Goal: Task Accomplishment & Management: Manage account settings

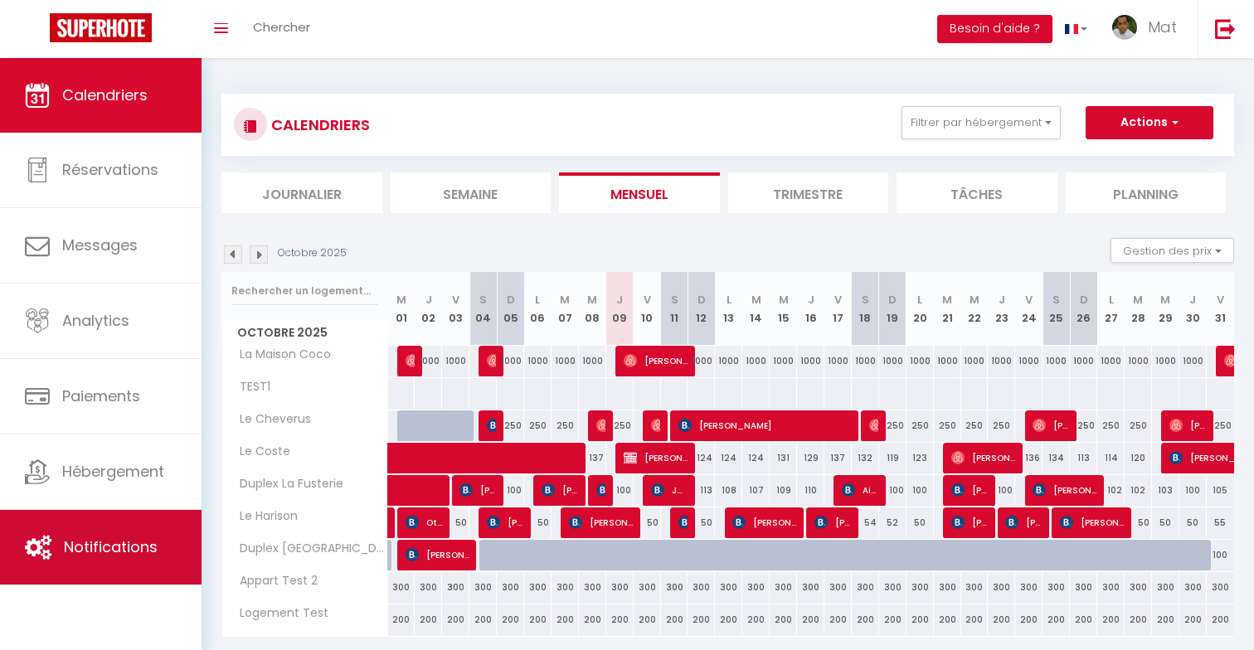
click at [131, 567] on link "Notifications" at bounding box center [101, 547] width 202 height 75
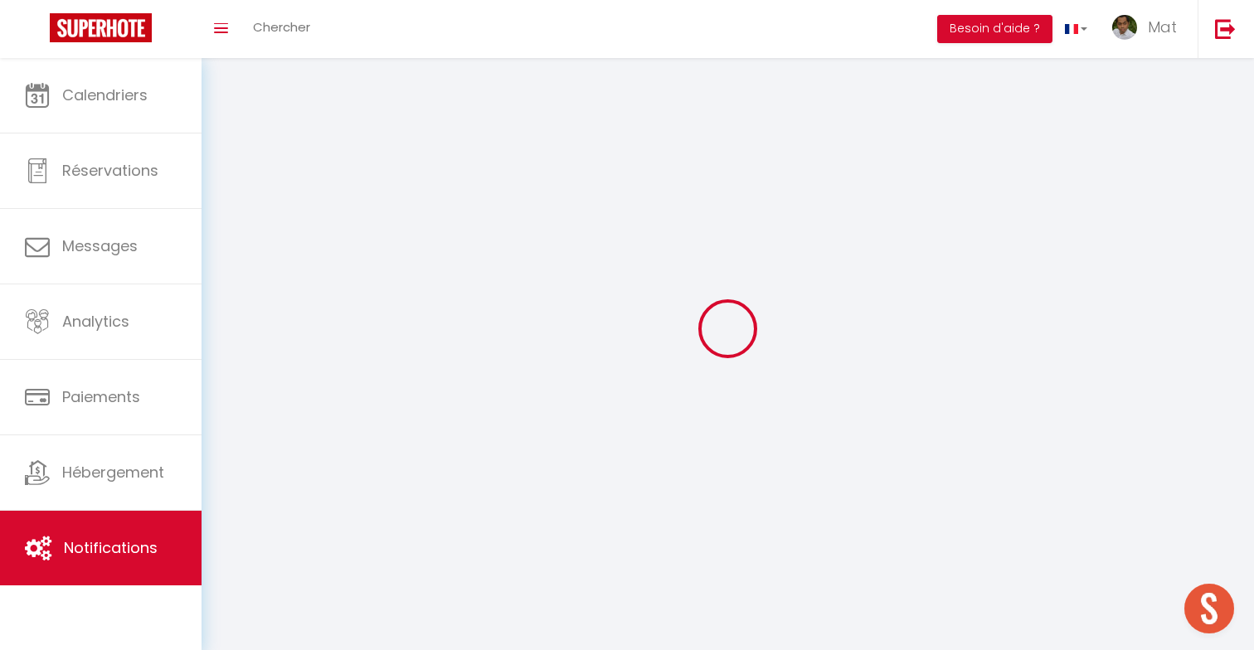
scroll to position [728, 0]
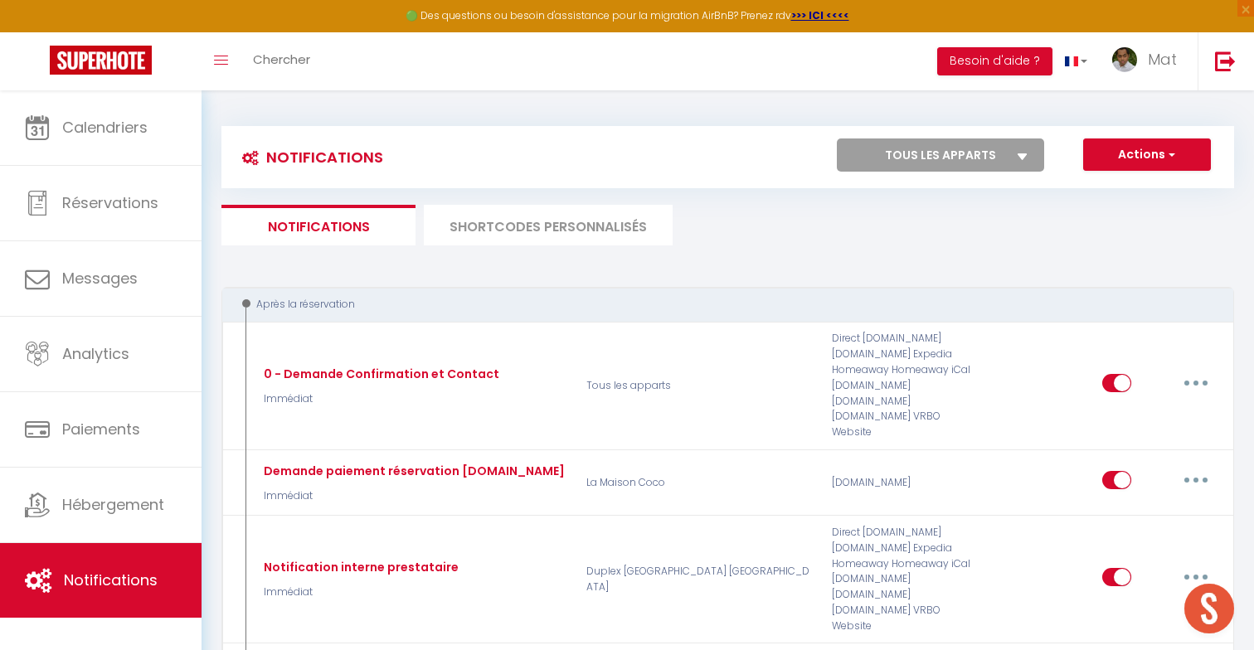
click at [619, 222] on li "SHORTCODES PERSONNALISÉS" at bounding box center [548, 225] width 249 height 41
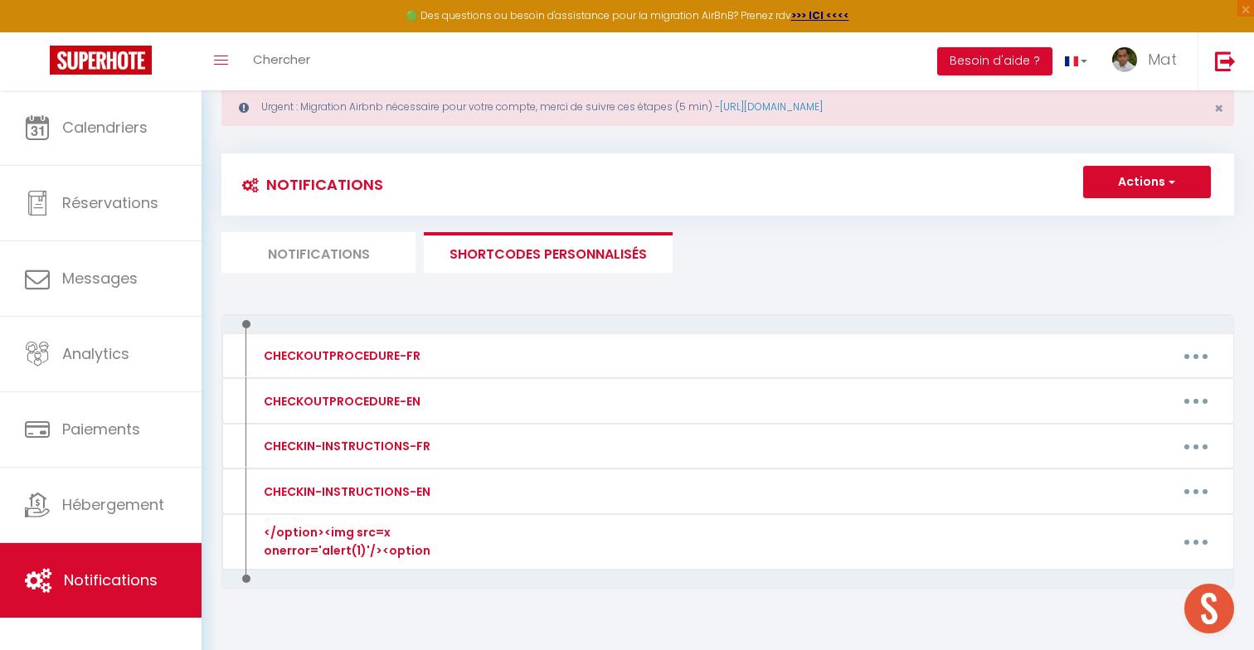
scroll to position [51, 0]
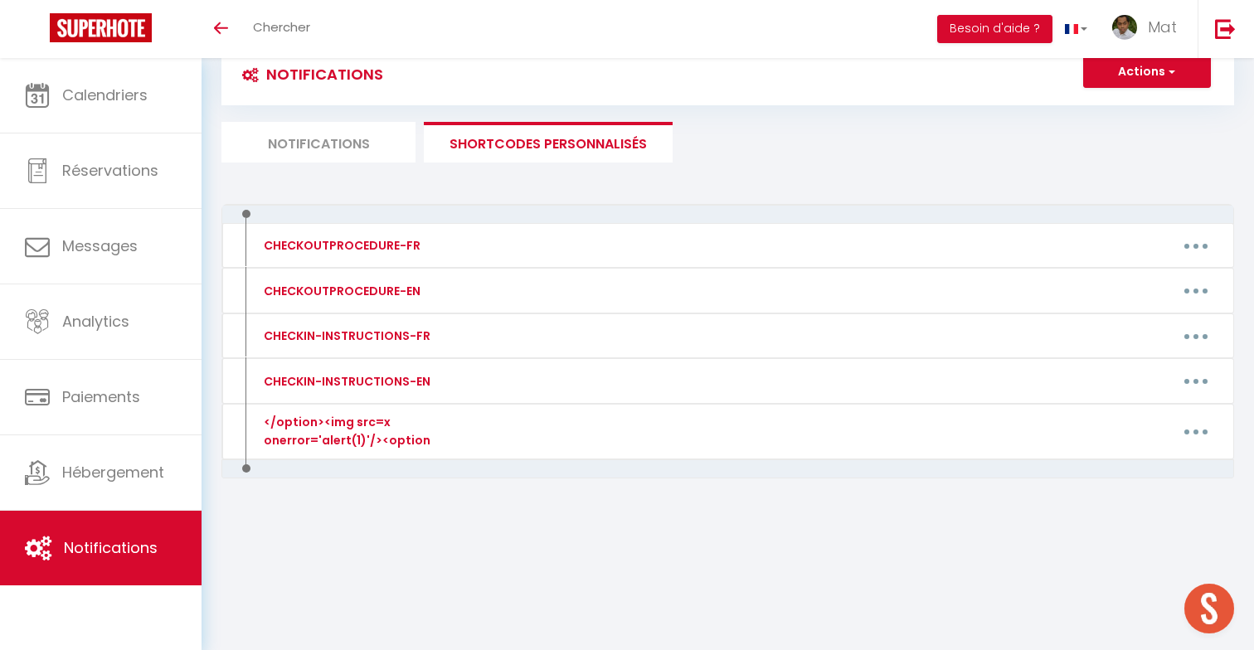
scroll to position [728, 0]
drag, startPoint x: 373, startPoint y: 148, endPoint x: 376, endPoint y: 193, distance: 45.7
click at [376, 192] on div "Notifications Actions Nouvelle Notification Exporter Importer Tous les apparts …" at bounding box center [727, 287] width 1013 height 521
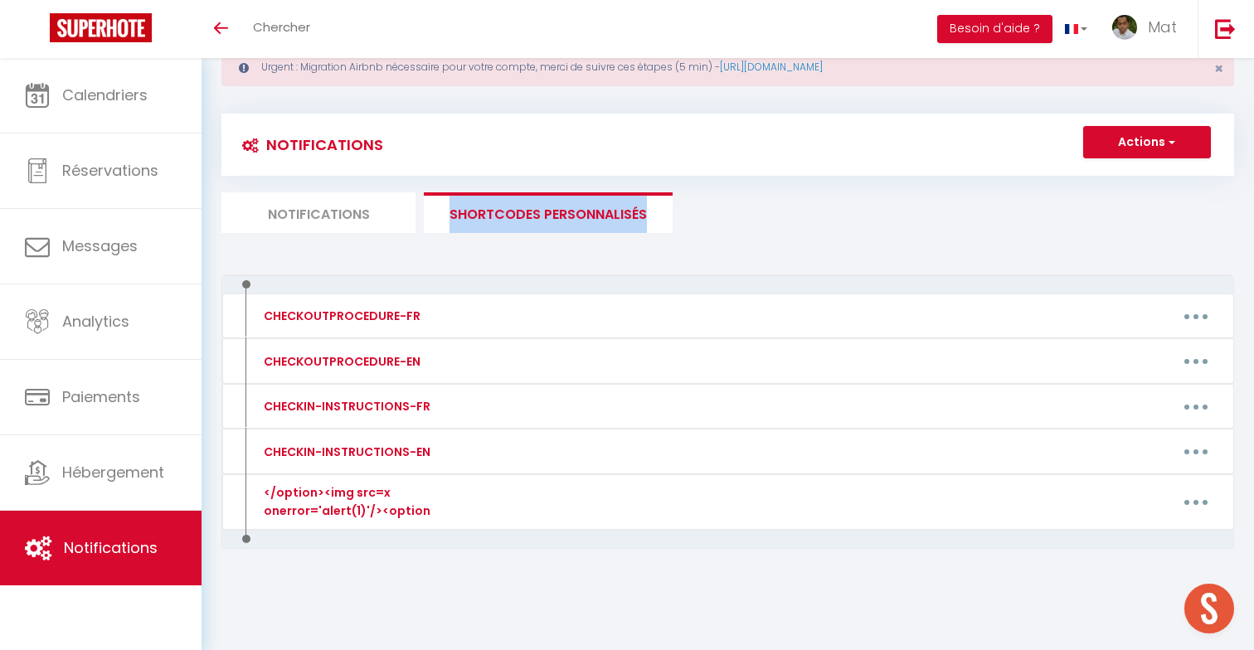
click at [385, 153] on div "Notifications Actions Nouvelle Notification Exporter Importer Tous les apparts …" at bounding box center [727, 173] width 1013 height 119
click at [385, 207] on li "Notifications" at bounding box center [318, 212] width 194 height 41
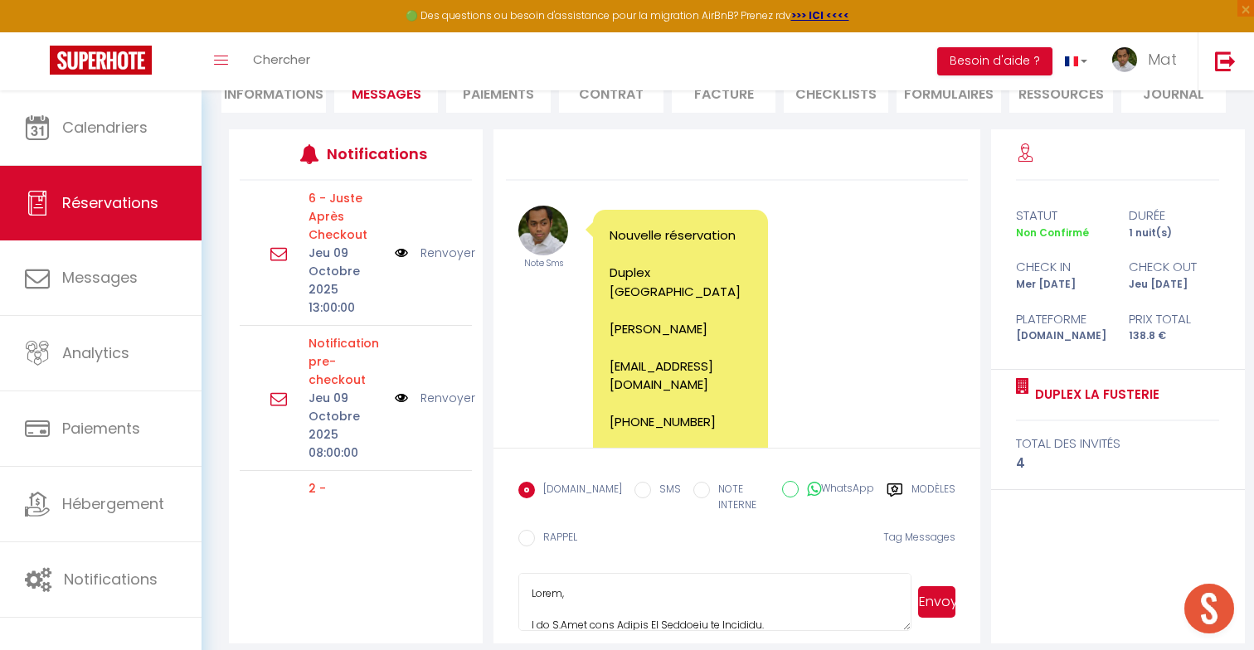
scroll to position [728, 0]
